Goal: Information Seeking & Learning: Check status

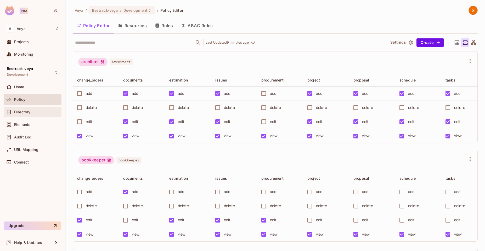
click at [29, 116] on div "Directory" at bounding box center [33, 112] width 58 height 10
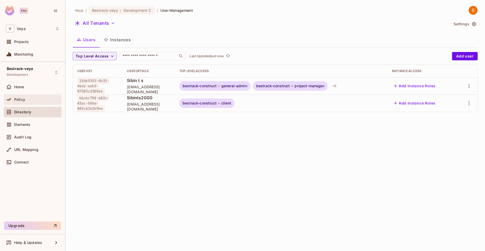
click at [38, 99] on div "Policy" at bounding box center [36, 100] width 45 height 4
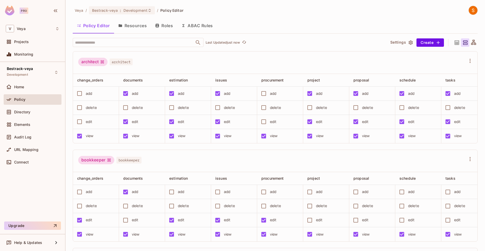
click at [155, 27] on button "Roles" at bounding box center [164, 25] width 26 height 13
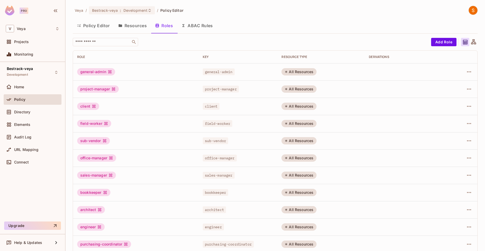
scroll to position [6, 0]
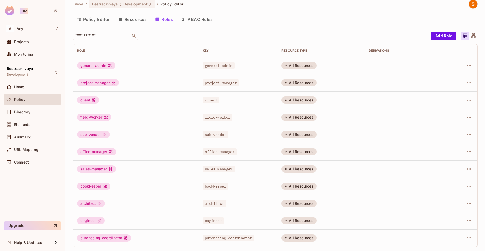
click at [114, 81] on icon at bounding box center [113, 83] width 4 height 4
click at [135, 15] on button "Resources" at bounding box center [132, 19] width 37 height 13
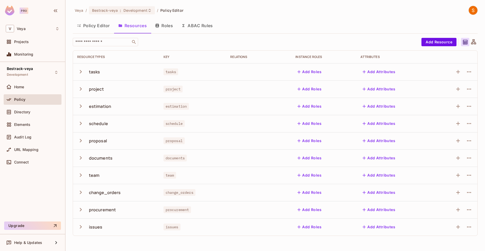
click at [104, 23] on button "Policy Editor" at bounding box center [93, 25] width 41 height 13
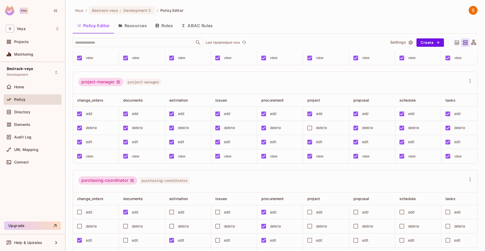
click at [33, 144] on div "Audit Log" at bounding box center [33, 138] width 58 height 13
click at [34, 140] on div "Audit Log" at bounding box center [33, 137] width 54 height 6
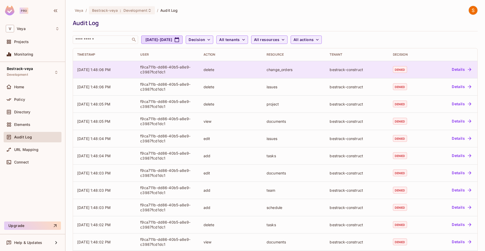
click at [468, 70] on icon "button" at bounding box center [469, 69] width 3 height 3
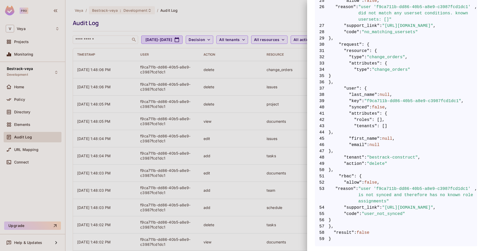
scroll to position [265, 0]
drag, startPoint x: 314, startPoint y: 36, endPoint x: 376, endPoint y: 240, distance: 213.3
click at [376, 240] on div "Audit Event Timestamp 08/15/2025 1:48:06 PM User f9ca711b-dd86-40b5-a8e9-c3987f…" at bounding box center [396, 125] width 178 height 251
click at [376, 238] on span "59 }" at bounding box center [396, 239] width 162 height 6
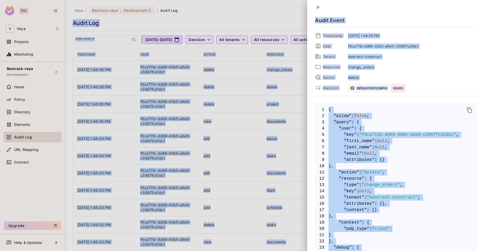
scroll to position [0, 0]
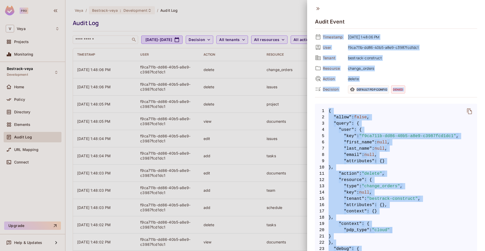
drag, startPoint x: 376, startPoint y: 238, endPoint x: 323, endPoint y: 36, distance: 208.5
copy div "Timestamp 08/15/2025 1:48:06 PM User f9ca711b-dd86-40b5-a8e9-c3987fcd1dc1 Tenan…"
click at [478, 84] on div "Audit Event Timestamp 08/15/2025 1:48:06 PM User f9ca711b-dd86-40b5-a8e9-c3987f…" at bounding box center [396, 125] width 178 height 251
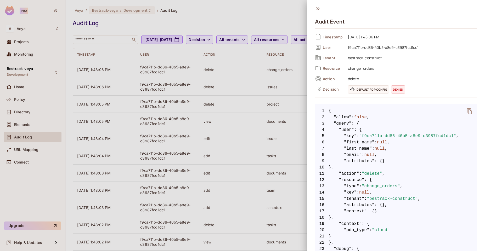
click at [405, 50] on span "f9ca711b-dd86-40b5-a8e9-c3987fcd1dc1" at bounding box center [411, 47] width 132 height 6
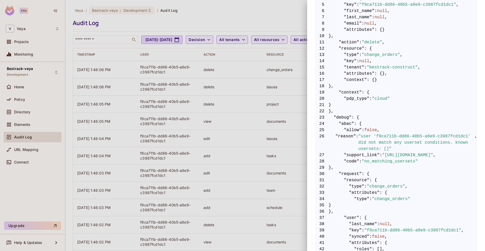
scroll to position [0, 0]
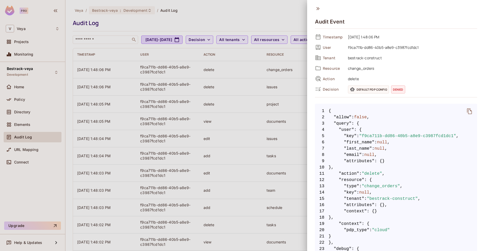
click at [241, 140] on div at bounding box center [242, 125] width 485 height 251
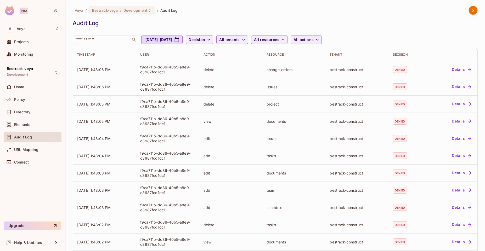
scroll to position [93, 0]
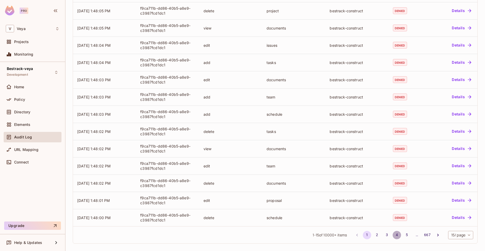
click at [393, 232] on button "4" at bounding box center [397, 235] width 8 height 8
click at [403, 235] on button "5" at bounding box center [407, 235] width 8 height 8
click at [434, 231] on button "Go to next page" at bounding box center [438, 235] width 8 height 8
click at [461, 236] on body "Pro V Veya Projects Monitoring Bestrack-veya Development Home Policy Directory …" at bounding box center [242, 125] width 485 height 251
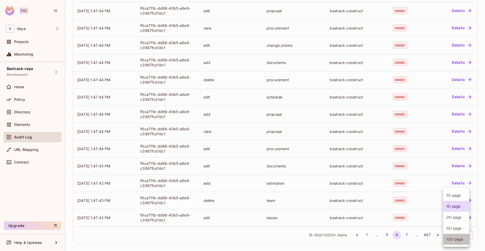
click at [460, 239] on li "100 / page" at bounding box center [456, 239] width 26 height 11
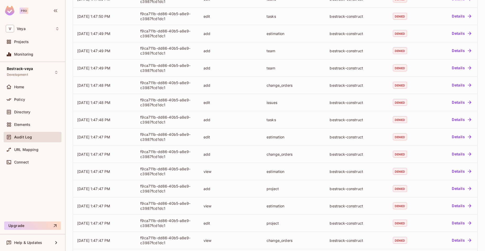
scroll to position [1561, 0]
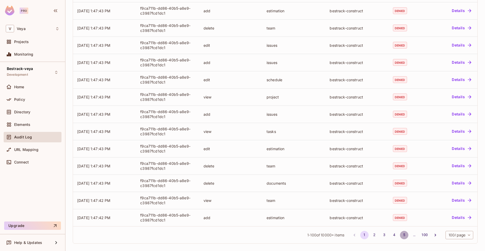
click at [400, 236] on button "5" at bounding box center [404, 235] width 8 height 8
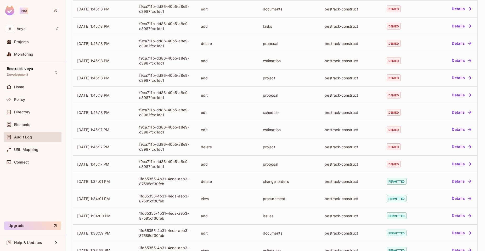
scroll to position [1176, 0]
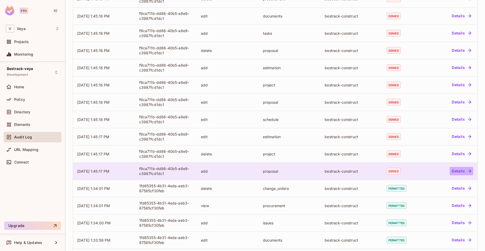
click at [454, 172] on button "Details" at bounding box center [462, 171] width 24 height 8
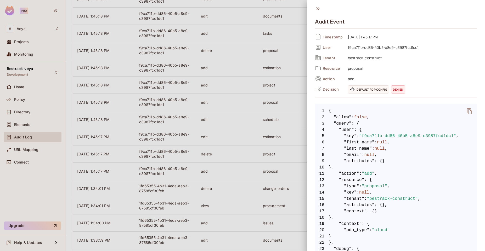
scroll to position [265, 0]
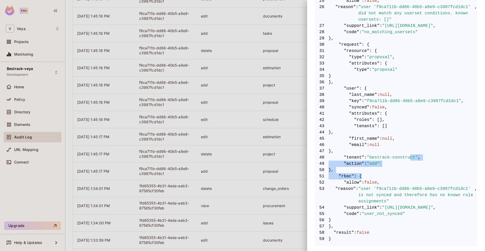
drag, startPoint x: 411, startPoint y: 171, endPoint x: 412, endPoint y: 156, distance: 14.9
click at [412, 156] on code "1 { 2 "allow" : false , 3 "query" : { 4 "user" : { 5 "key" : "f9ca711b-dd86-40b…" at bounding box center [396, 44] width 162 height 395
click at [416, 124] on span "43 "tenants" : []" at bounding box center [396, 126] width 162 height 6
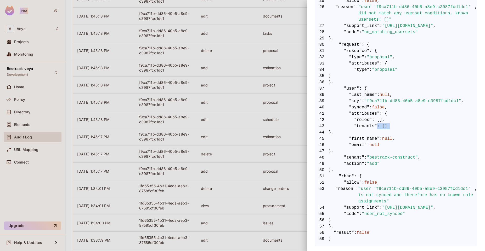
click at [416, 124] on span "43 "tenants" : []" at bounding box center [396, 126] width 162 height 6
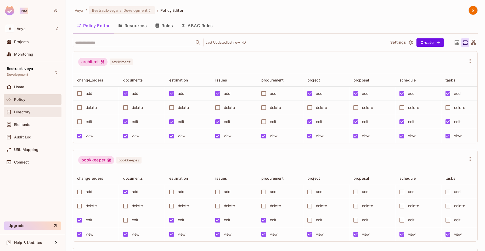
click at [31, 112] on div "Directory" at bounding box center [36, 112] width 45 height 4
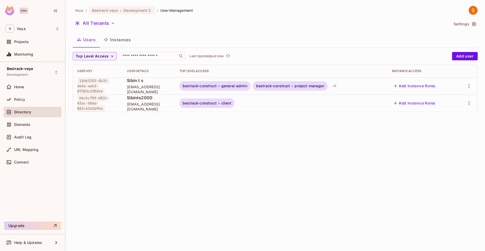
click at [230, 145] on div "Veya / Bestrack-veya : Development / User Management All Tenants Settings Users…" at bounding box center [275, 125] width 420 height 251
click at [35, 87] on div "Home" at bounding box center [36, 87] width 45 height 4
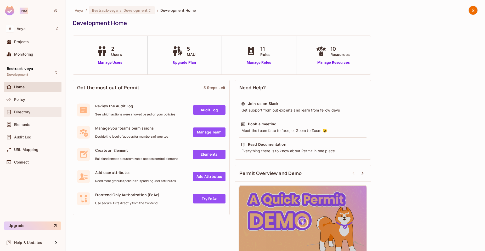
click at [34, 114] on div "Directory" at bounding box center [36, 112] width 45 height 4
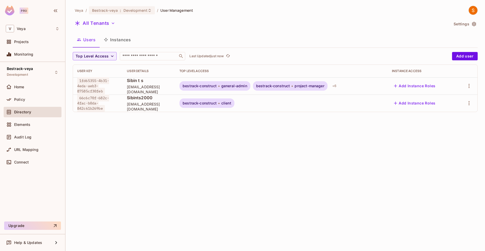
click at [121, 160] on div "Veya / Bestrack-veya : Development / User Management All Tenants Settings Users…" at bounding box center [275, 125] width 420 height 251
click at [44, 103] on div "Policy" at bounding box center [33, 99] width 58 height 10
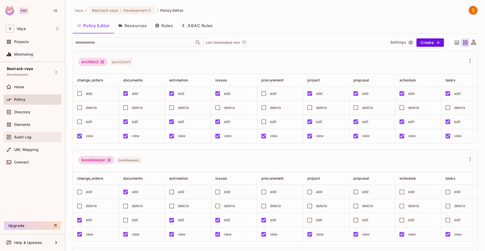
click at [31, 140] on div "Audit Log" at bounding box center [33, 137] width 58 height 10
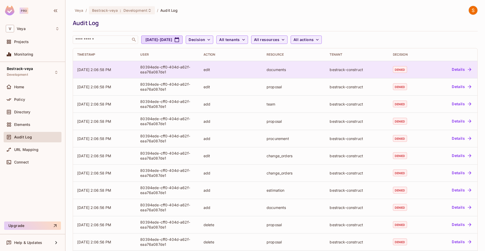
click at [450, 70] on button "Details" at bounding box center [462, 69] width 24 height 8
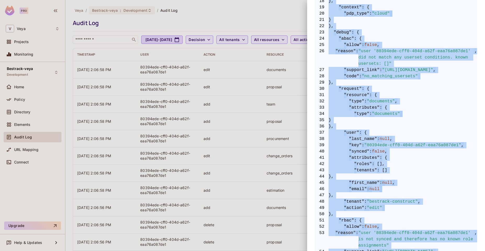
scroll to position [265, 0]
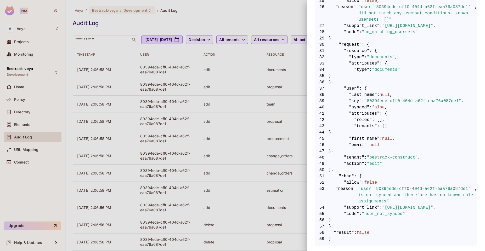
drag, startPoint x: 323, startPoint y: 35, endPoint x: 346, endPoint y: 238, distance: 204.3
click at [346, 238] on div "Timestamp 08/15/2025 2:06:58 PM User 80394ede-cff0-404d-a62f-eaa76a087de1 Tenan…" at bounding box center [396, 9] width 162 height 475
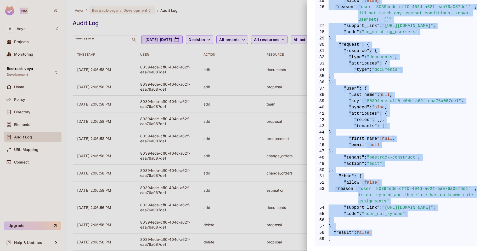
click at [341, 237] on span "59 }" at bounding box center [396, 239] width 162 height 6
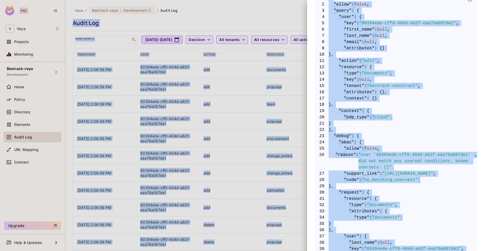
scroll to position [29, 0]
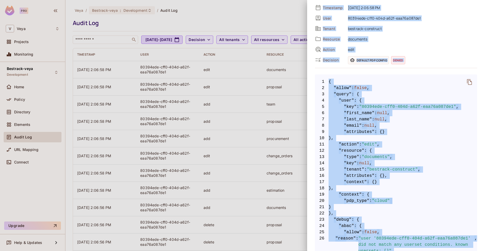
drag, startPoint x: 341, startPoint y: 237, endPoint x: 324, endPoint y: 10, distance: 228.2
click at [324, 10] on div "Timestamp 08/15/2025 2:06:58 PM User 80394ede-cff0-404d-a62f-eaa76a087de1 Tenan…" at bounding box center [396, 241] width 162 height 475
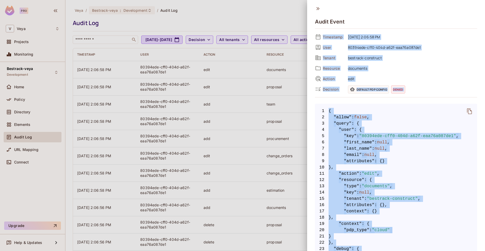
click at [425, 88] on div "Default PDP config denied" at bounding box center [412, 90] width 129 height 8
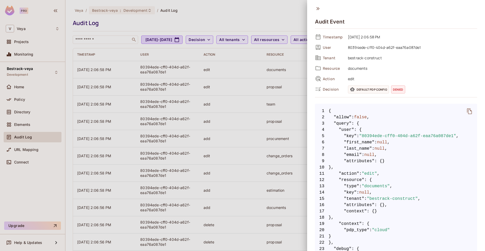
click at [318, 9] on icon at bounding box center [318, 9] width 6 height 6
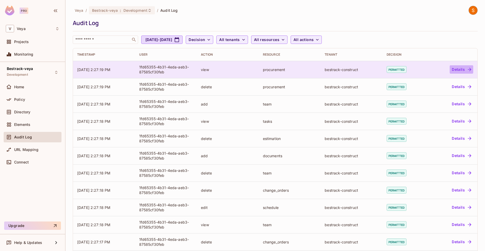
click at [455, 70] on button "Details" at bounding box center [462, 69] width 24 height 8
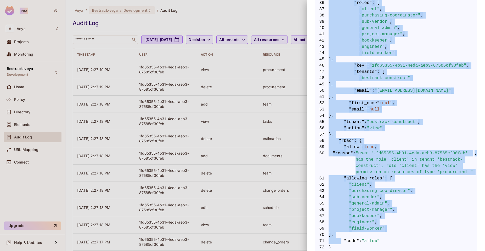
scroll to position [356, 0]
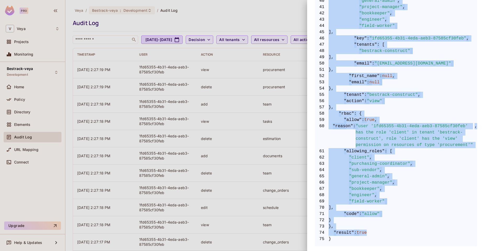
drag, startPoint x: 323, startPoint y: 34, endPoint x: 370, endPoint y: 239, distance: 209.7
copy div "Timestamp 08/15/2025 2:27:19 PM User 1fd65355-4b31-4eda-aeb3-87585cf30feb Tenan…"
click at [370, 236] on span "74 "result" : true" at bounding box center [396, 233] width 162 height 6
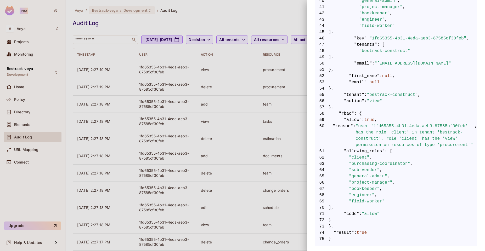
click at [27, 125] on div at bounding box center [242, 125] width 485 height 251
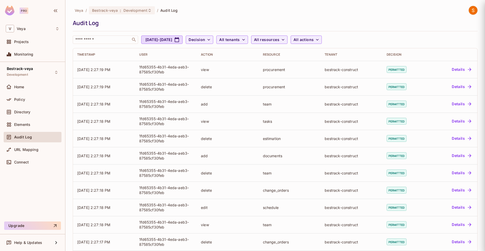
click at [32, 114] on div "Directory" at bounding box center [33, 112] width 54 height 6
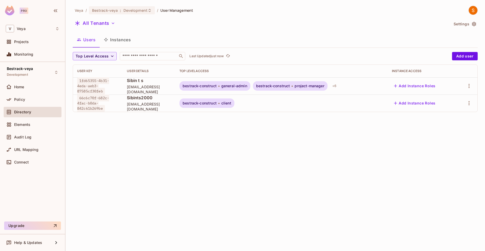
click at [349, 87] on div "bestrack-construct general-admin bestrack-construct project-manager + 6" at bounding box center [281, 85] width 204 height 9
click at [338, 87] on div "+ 6" at bounding box center [334, 86] width 8 height 8
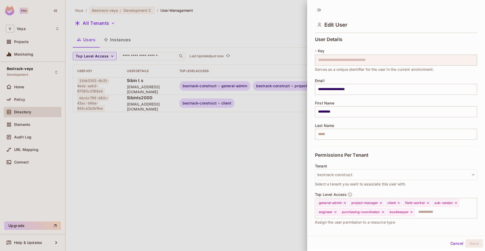
scroll to position [39, 0]
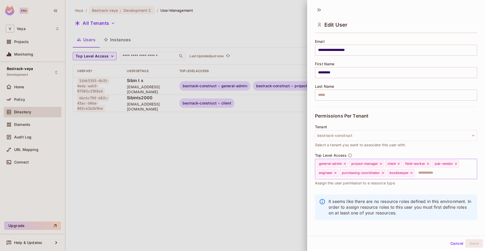
click at [454, 166] on icon at bounding box center [456, 164] width 4 height 4
click at [360, 176] on div "purchasing-coordinator" at bounding box center [339, 173] width 46 height 8
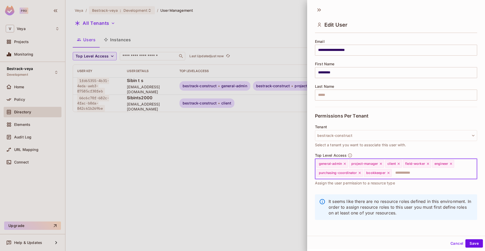
click at [360, 172] on icon at bounding box center [360, 173] width 2 height 2
click at [340, 172] on icon at bounding box center [341, 173] width 4 height 4
click at [380, 164] on icon at bounding box center [381, 164] width 4 height 4
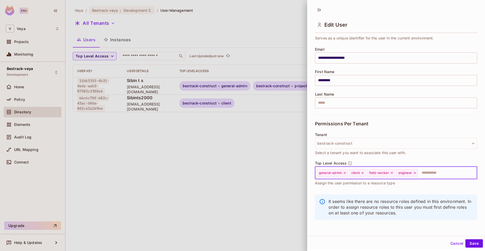
scroll to position [31, 0]
click at [361, 173] on icon at bounding box center [363, 173] width 4 height 4
click at [374, 173] on icon at bounding box center [374, 173] width 2 height 2
click at [368, 174] on icon at bounding box center [368, 173] width 4 height 4
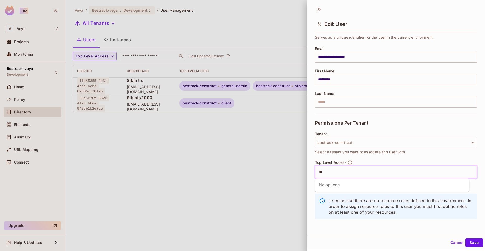
type input "*"
type input "*****"
click at [421, 186] on li "general-admin" at bounding box center [392, 185] width 154 height 9
click at [470, 242] on button "Save" at bounding box center [474, 243] width 18 height 8
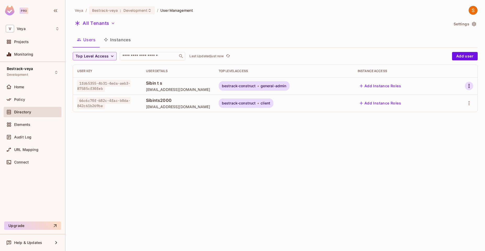
click at [467, 88] on icon "button" at bounding box center [469, 86] width 6 height 6
click at [460, 94] on li "Edit" at bounding box center [445, 98] width 49 height 12
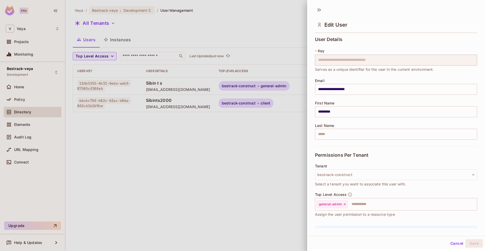
scroll to position [31, 0]
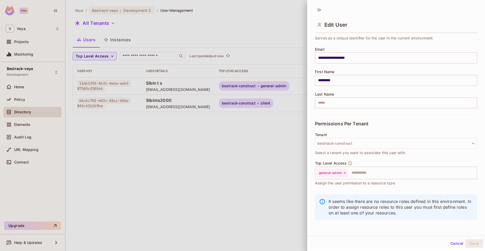
click at [450, 241] on button "Cancel" at bounding box center [456, 244] width 17 height 8
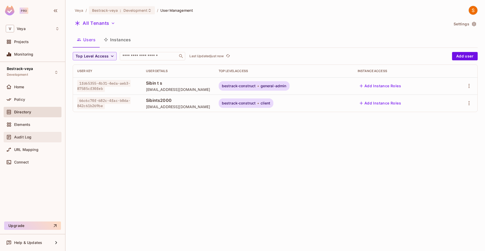
click at [36, 134] on div "Audit Log" at bounding box center [33, 137] width 54 height 6
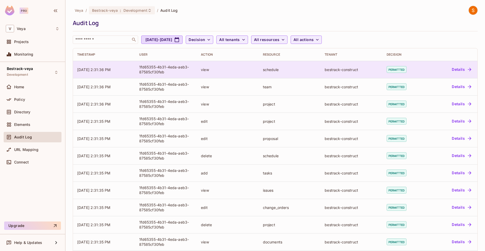
click at [452, 69] on button "Details" at bounding box center [462, 69] width 24 height 8
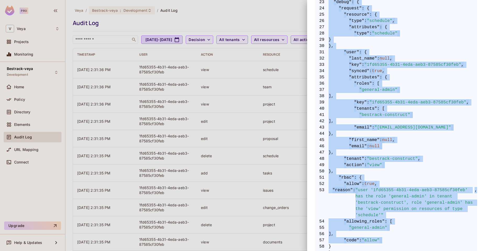
scroll to position [274, 0]
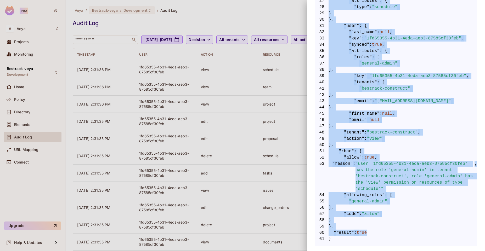
drag, startPoint x: 316, startPoint y: 22, endPoint x: 378, endPoint y: 232, distance: 219.2
copy div "Audit Event Timestamp 08/15/2025 2:31:36 PM User 1fd65355-4b31-4eda-aeb3-87585c…"
click at [378, 232] on span "60 "result" : true" at bounding box center [396, 233] width 162 height 6
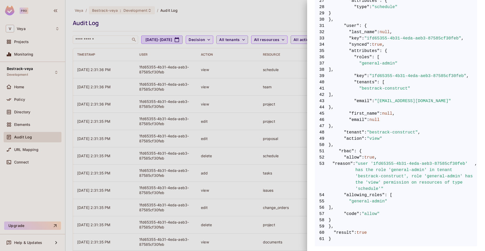
click at [193, 81] on div at bounding box center [242, 125] width 485 height 251
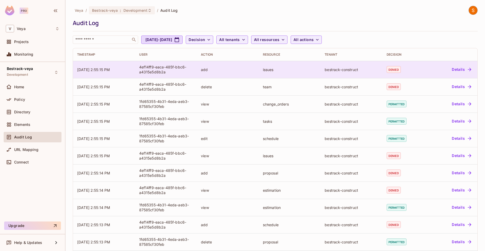
click at [396, 72] on span "denied" at bounding box center [394, 69] width 14 height 7
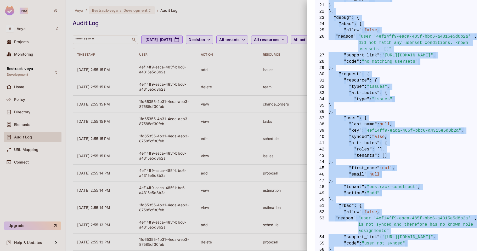
scroll to position [265, 0]
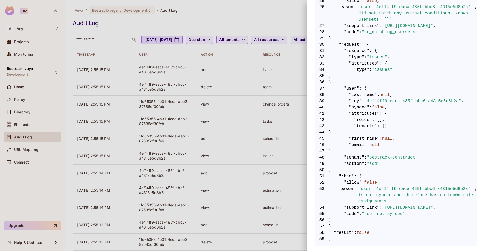
drag, startPoint x: 314, startPoint y: 20, endPoint x: 339, endPoint y: 251, distance: 231.7
click at [339, 251] on div "Audit Event Timestamp [DATE] 2:55:15 PM User 4ef14ff9-eaca-485f-bbc6-a4315e5d8b…" at bounding box center [396, 125] width 178 height 251
drag, startPoint x: 337, startPoint y: 231, endPoint x: 336, endPoint y: 239, distance: 8.1
click at [336, 238] on code "1 { 2 "allow" : false , 3 "query" : { 4 "user" : { 5 "key" : "4ef14ff9-eaca-485…" at bounding box center [396, 44] width 162 height 395
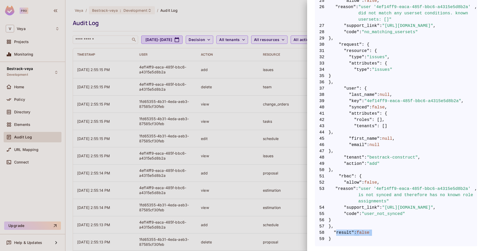
click at [345, 236] on span "59 }" at bounding box center [396, 239] width 162 height 6
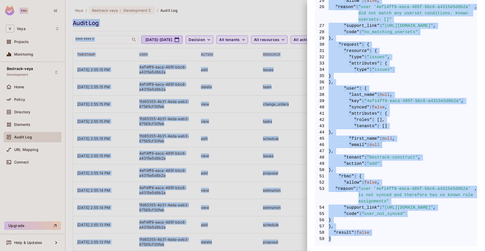
scroll to position [0, 0]
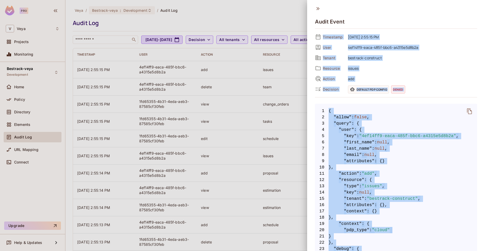
drag, startPoint x: 345, startPoint y: 236, endPoint x: 323, endPoint y: 33, distance: 204.5
click at [350, 46] on span "4ef14ff9-eaca-485f-bbc6-a4315e5d8b2a" at bounding box center [411, 47] width 132 height 6
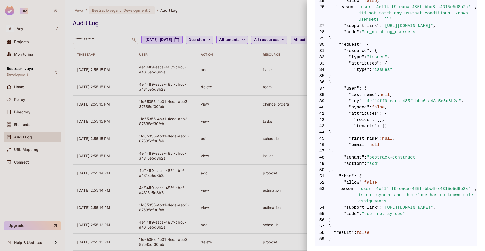
click at [228, 60] on div at bounding box center [242, 125] width 485 height 251
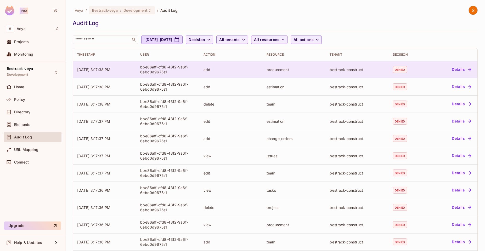
click at [460, 73] on button "Details" at bounding box center [462, 69] width 24 height 8
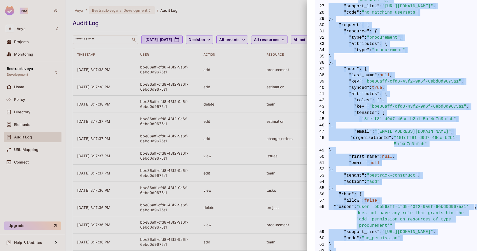
scroll to position [309, 0]
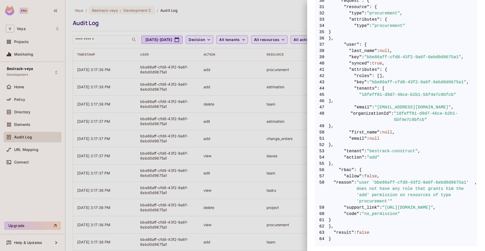
drag, startPoint x: 323, startPoint y: 38, endPoint x: 360, endPoint y: 242, distance: 207.2
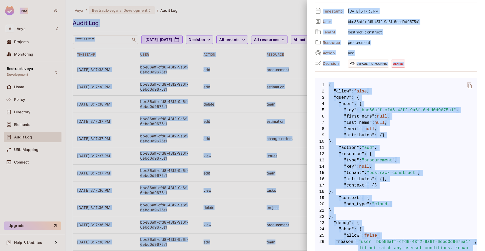
scroll to position [0, 0]
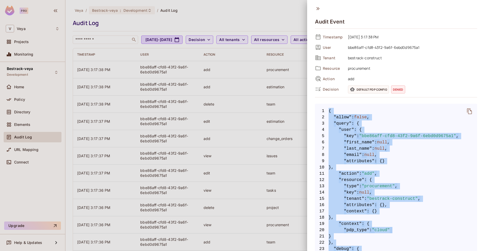
drag, startPoint x: 340, startPoint y: 236, endPoint x: 329, endPoint y: 108, distance: 128.2
copy code "{ 2 "allow" : false , 3 "query" : { 4 "user" : { 5 "key" : "bbe86aff-cfd8-43f2-…"
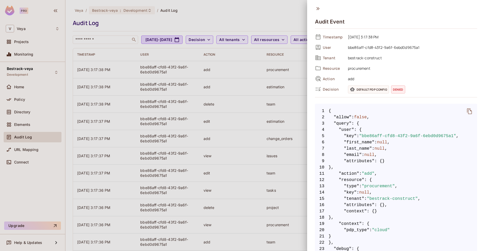
click at [282, 79] on div at bounding box center [242, 125] width 485 height 251
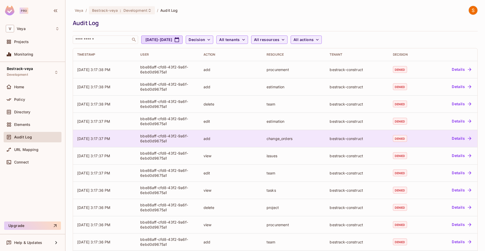
scroll to position [93, 0]
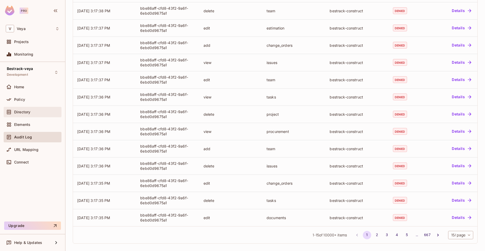
click at [36, 113] on div "Directory" at bounding box center [36, 112] width 45 height 4
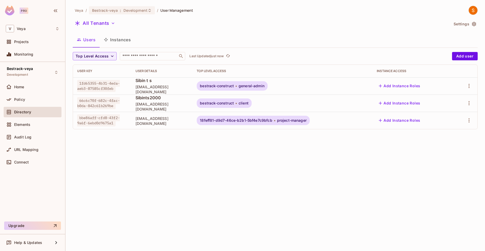
click at [307, 120] on span "project-manager" at bounding box center [292, 120] width 30 height 4
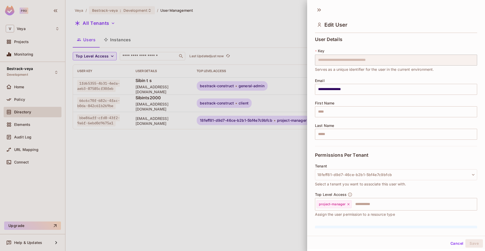
scroll to position [31, 0]
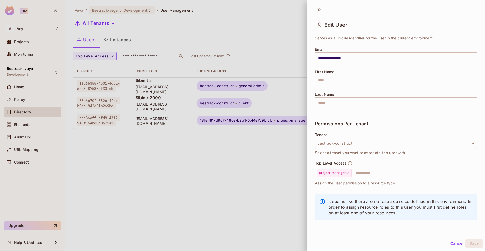
click at [262, 172] on div at bounding box center [242, 125] width 485 height 251
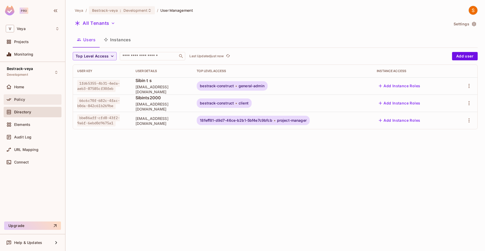
click at [43, 97] on div "Policy" at bounding box center [33, 100] width 54 height 6
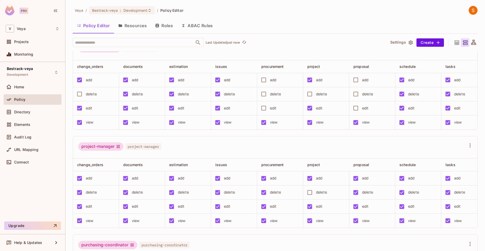
scroll to position [605, 0]
click at [35, 142] on div "Audit Log" at bounding box center [33, 137] width 58 height 10
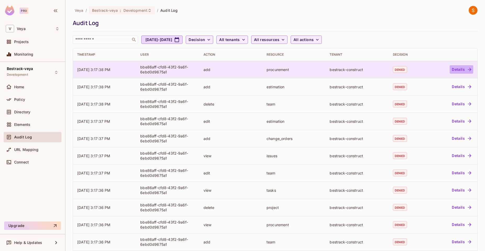
click at [459, 73] on button "Details" at bounding box center [462, 69] width 24 height 8
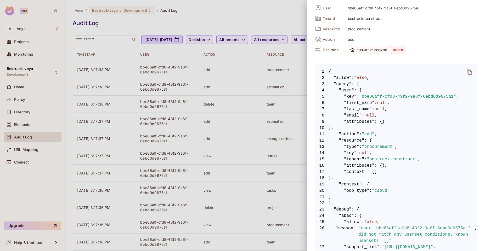
scroll to position [309, 0]
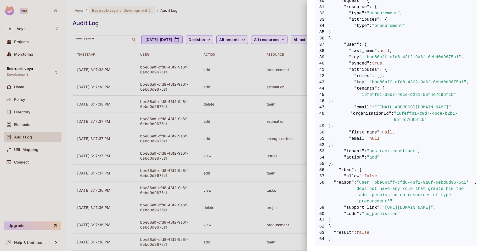
click at [379, 136] on span "null" at bounding box center [374, 139] width 10 height 6
click at [391, 129] on span "null" at bounding box center [387, 132] width 10 height 6
click at [399, 104] on span ""sibin@veya.com.my"" at bounding box center [413, 107] width 77 height 6
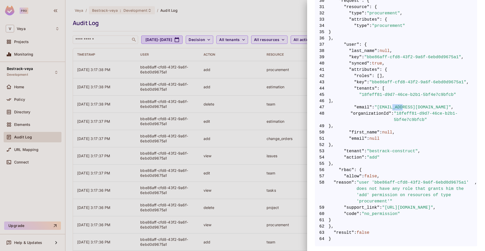
click at [399, 104] on span ""sibin@veya.com.my"" at bounding box center [413, 107] width 77 height 6
click at [406, 111] on span ""18feff81-d9d7-46ce-b2b1-5bf4e7c9bfcb"" at bounding box center [435, 117] width 83 height 13
click at [419, 93] on span ""18feff81-d9d7-46ce-b2b1-5bf4e7c9bfcb"" at bounding box center [407, 95] width 97 height 6
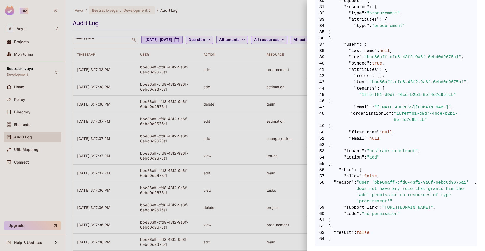
click at [420, 112] on span ""18feff81-d9d7-46ce-b2b1-5bf4e7c9bfcb"" at bounding box center [435, 117] width 83 height 13
click at [417, 129] on span "50 "first_name" : null ," at bounding box center [396, 132] width 162 height 6
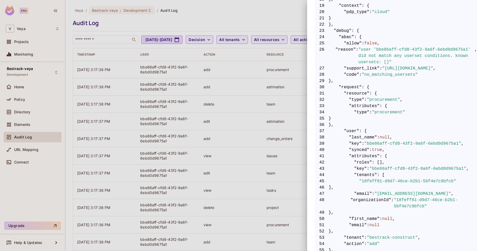
scroll to position [217, 0]
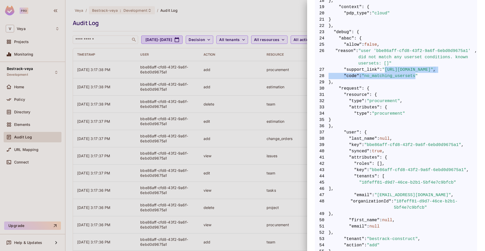
drag, startPoint x: 418, startPoint y: 77, endPoint x: 370, endPoint y: 69, distance: 48.5
click at [370, 69] on code "1 { 2 "allow" : false , 3 "query" : { 4 "user" : { 5 "key" : "bbe86aff-cfd8-43f…" at bounding box center [396, 110] width 162 height 439
click at [382, 69] on span ""[URL][DOMAIN_NAME]"" at bounding box center [407, 70] width 51 height 6
drag, startPoint x: 370, startPoint y: 69, endPoint x: 418, endPoint y: 77, distance: 48.5
click at [418, 77] on code "1 { 2 "allow" : false , 3 "query" : { 4 "user" : { 5 "key" : "bbe86aff-cfd8-43f…" at bounding box center [396, 110] width 162 height 439
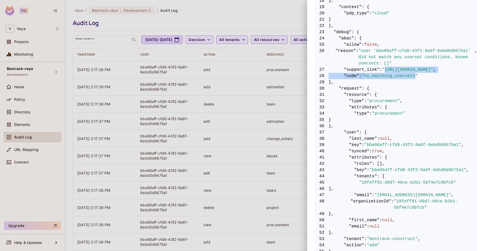
click at [418, 77] on span ""no_matching_usersets"" at bounding box center [390, 76] width 56 height 6
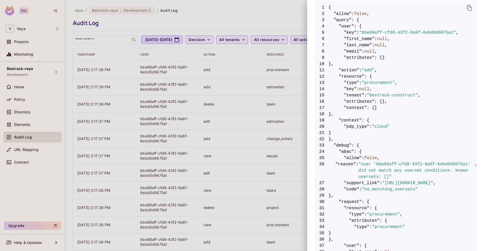
scroll to position [0, 0]
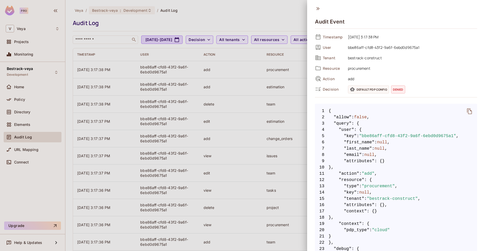
click at [467, 110] on icon "delete" at bounding box center [469, 111] width 6 height 6
